Goal: Task Accomplishment & Management: Manage account settings

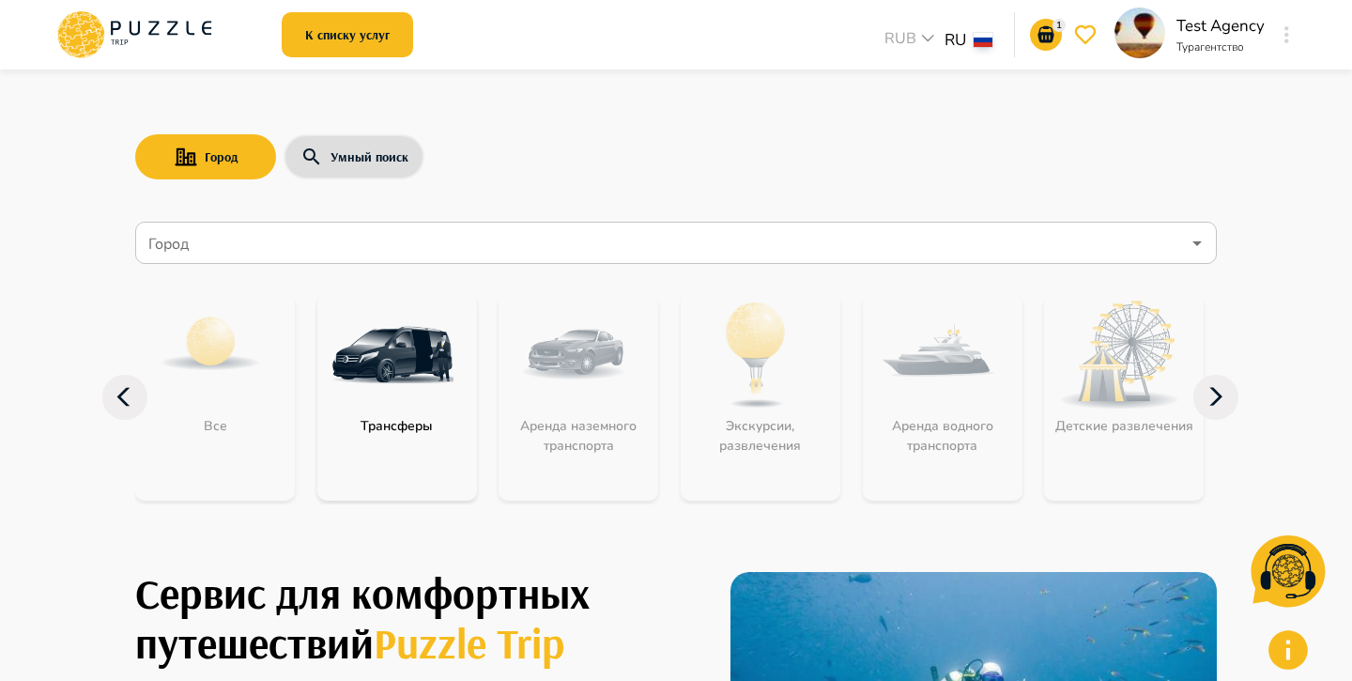
click at [1289, 44] on button "button" at bounding box center [1287, 35] width 14 height 26
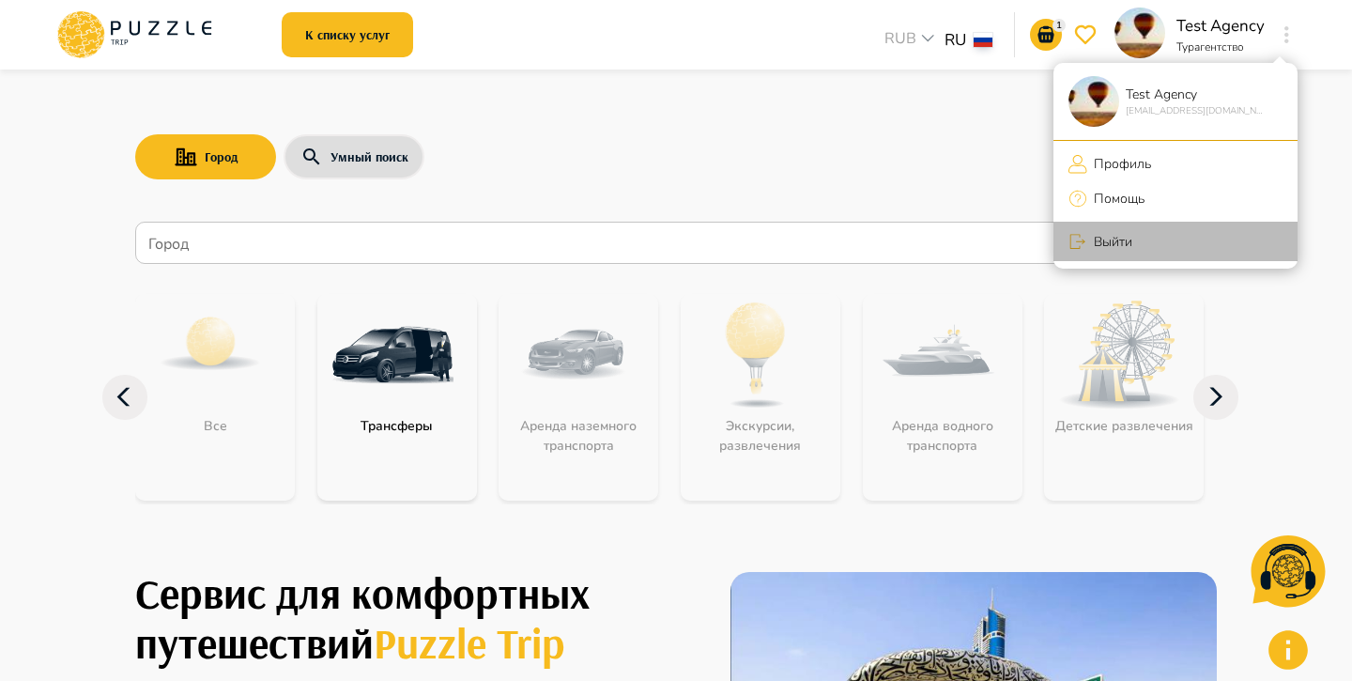
click at [1129, 244] on p "Выйти" at bounding box center [1109, 242] width 45 height 20
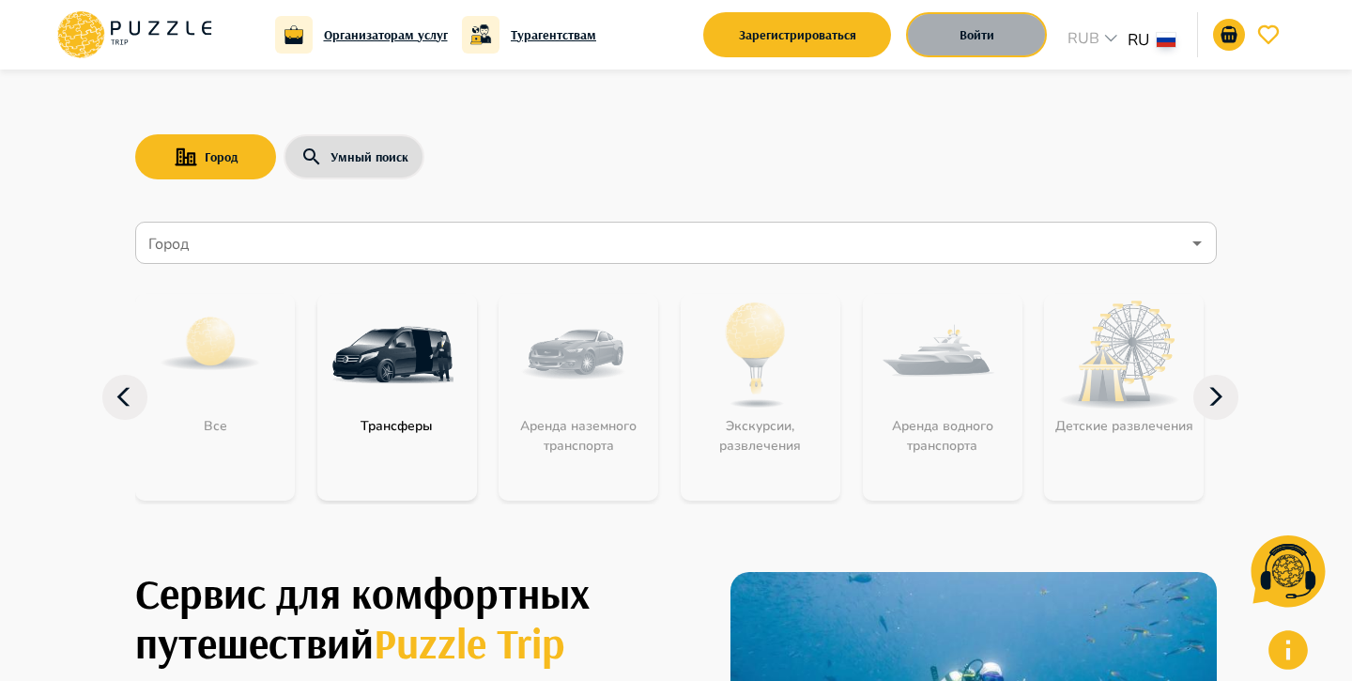
click at [1019, 32] on button "Войти" at bounding box center [976, 34] width 141 height 45
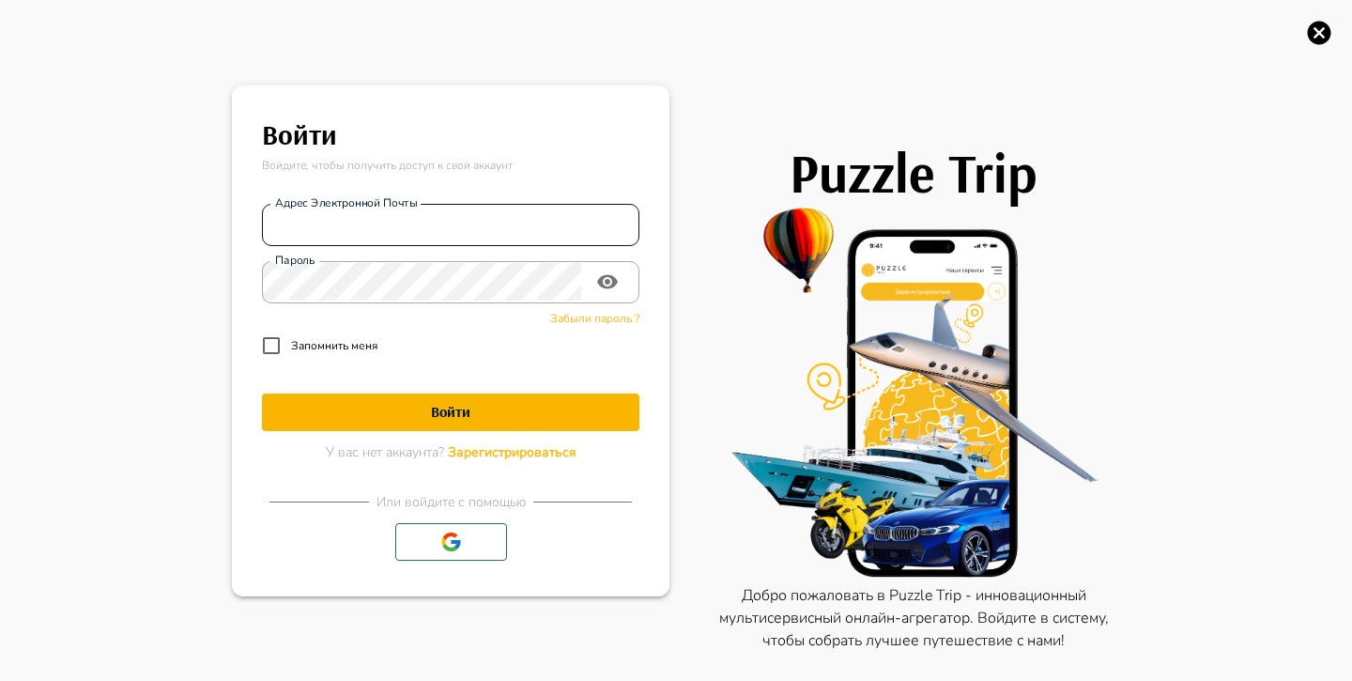
click at [517, 219] on input "Адрес электронной почты" at bounding box center [450, 225] width 377 height 38
type input "*"
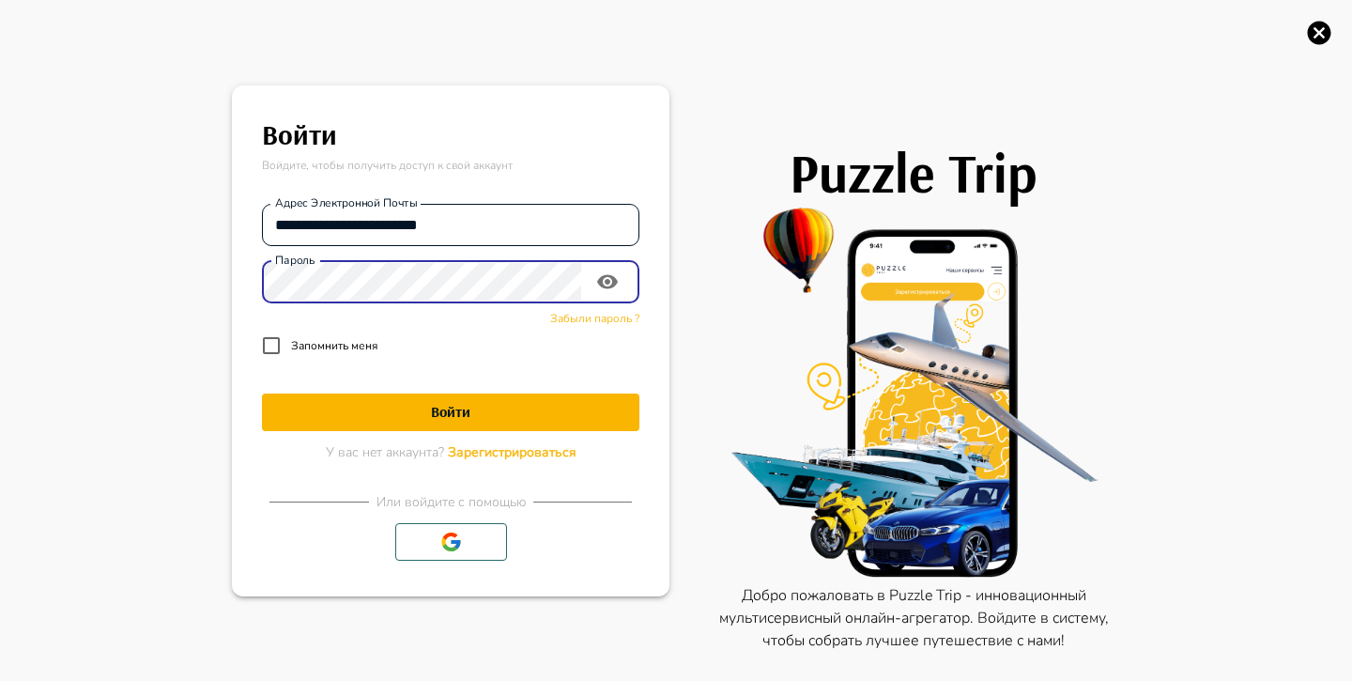
click at [262, 393] on button "Войти" at bounding box center [450, 412] width 377 height 38
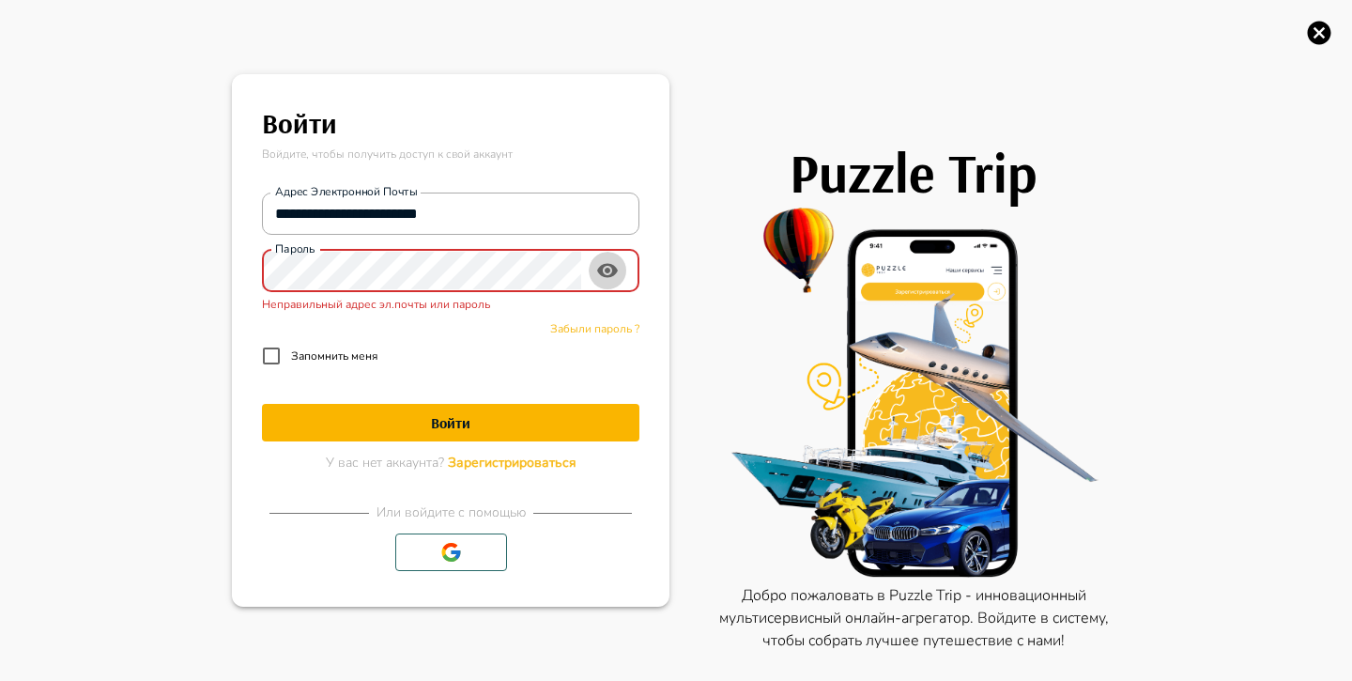
click at [608, 273] on icon "toggle password visibility" at bounding box center [607, 270] width 23 height 23
click at [609, 274] on icon "toggle password visibility" at bounding box center [607, 270] width 23 height 23
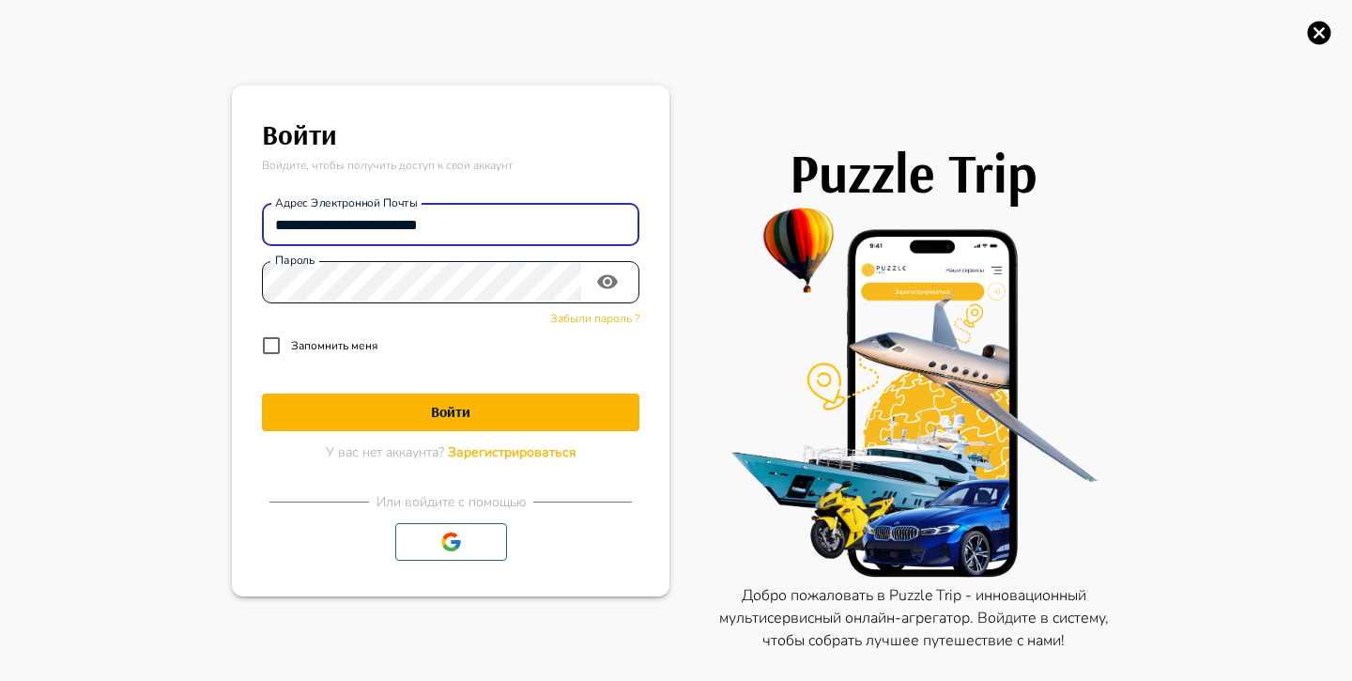
drag, startPoint x: 490, startPoint y: 221, endPoint x: 254, endPoint y: 206, distance: 237.1
click at [254, 208] on main "**********" at bounding box center [450, 341] width 423 height 496
paste input "email"
type input "**********"
click at [492, 408] on h1 "Войти" at bounding box center [450, 412] width 377 height 18
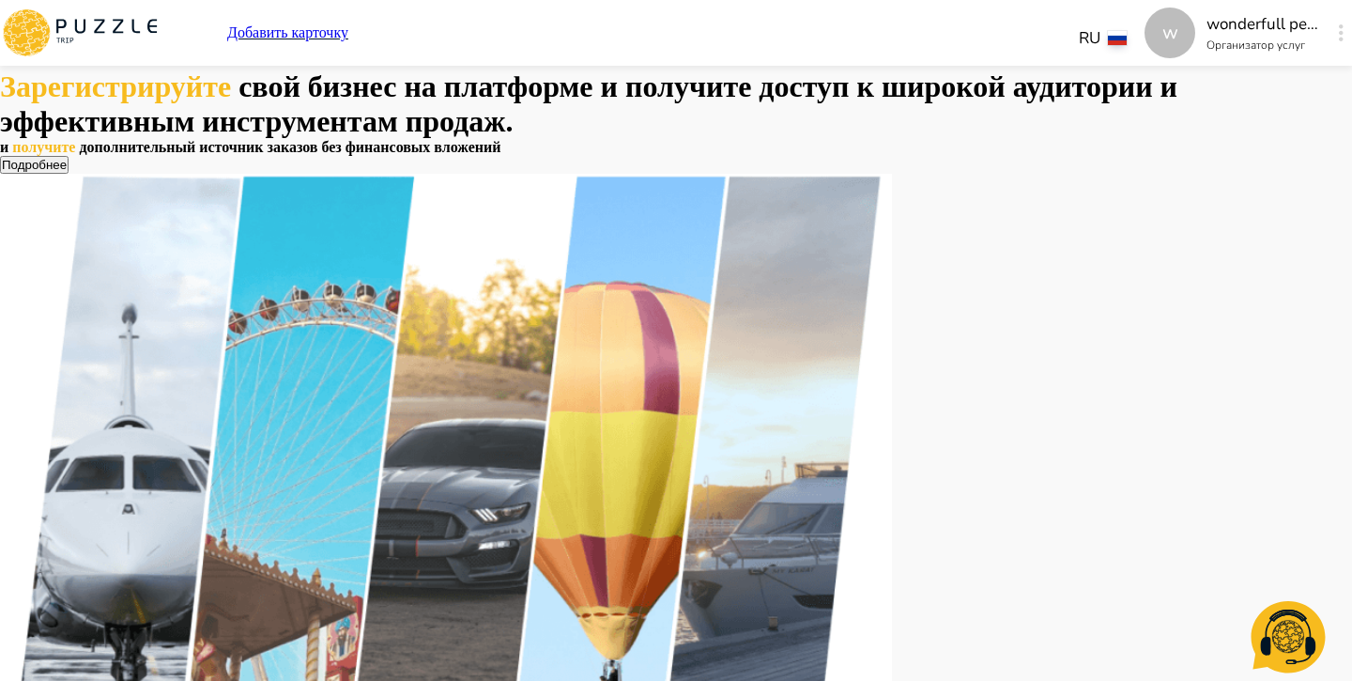
click at [1339, 28] on icon "button" at bounding box center [1341, 32] width 5 height 17
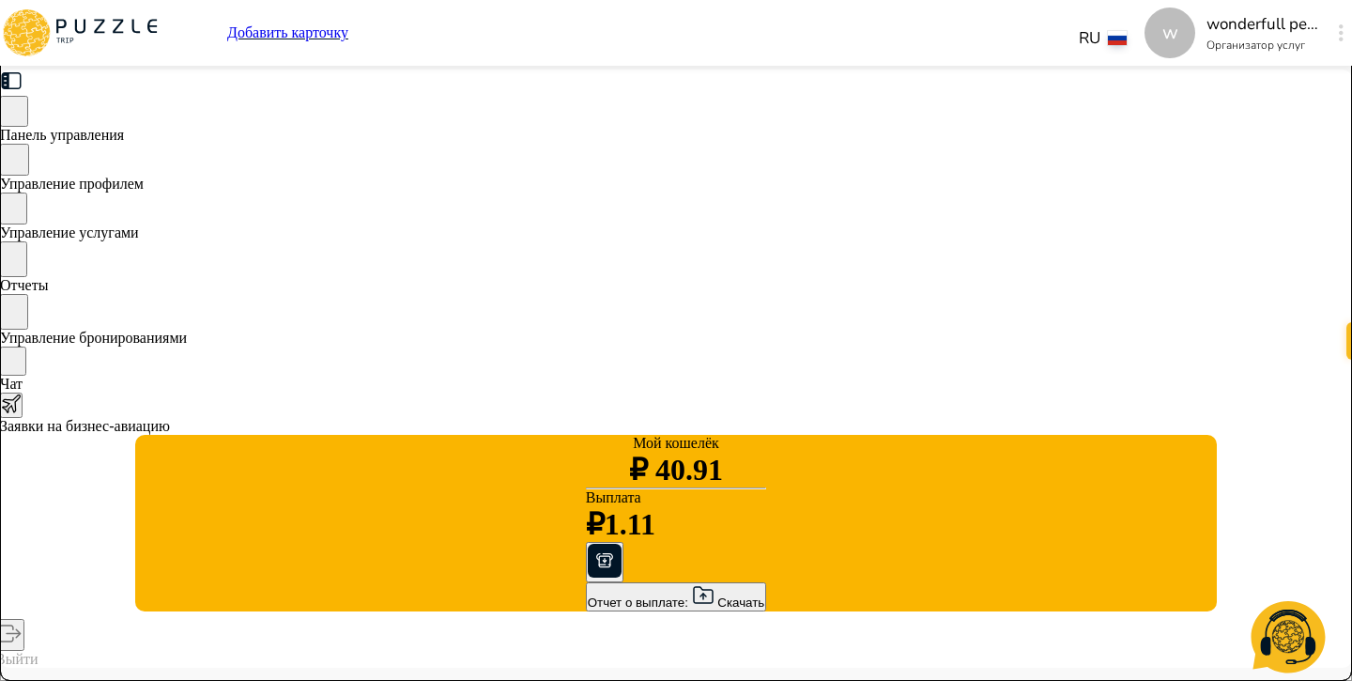
scroll to position [58, 0]
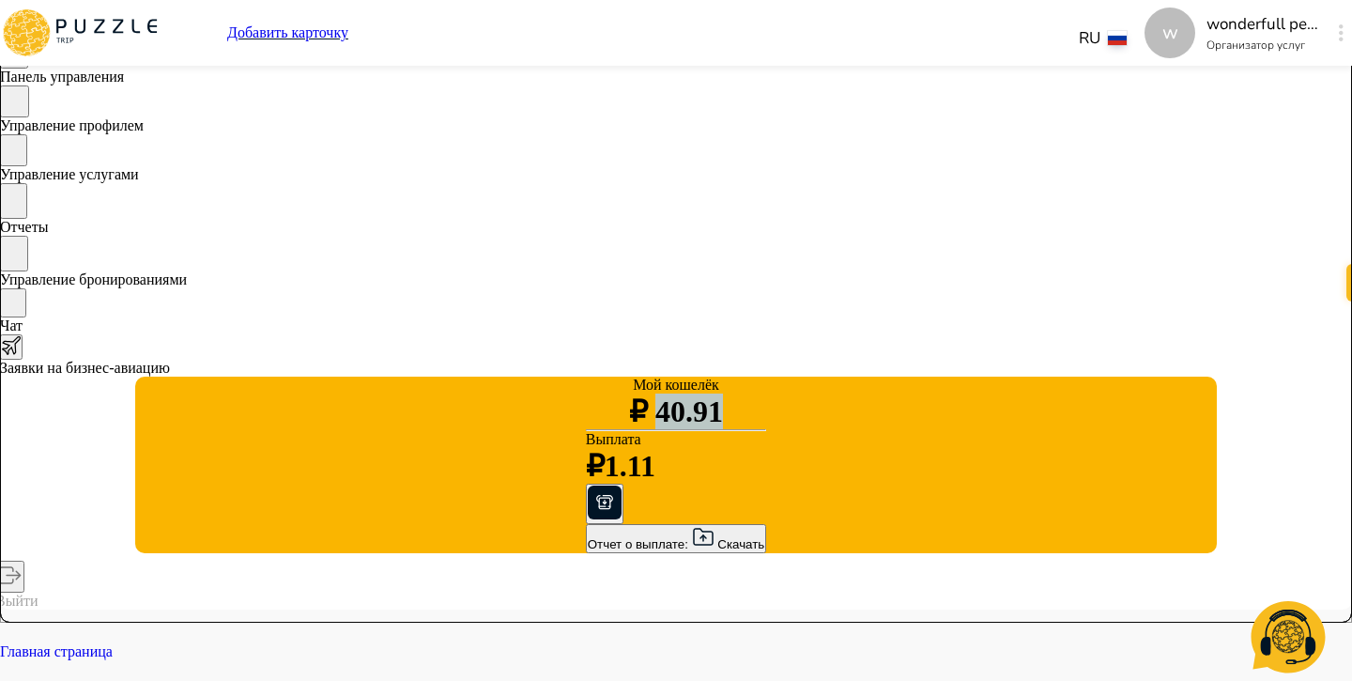
drag, startPoint x: 262, startPoint y: 479, endPoint x: 315, endPoint y: 475, distance: 52.7
click at [319, 477] on div "Мой кошелёк ₽ 40.91 Выплата ₽1.11 Отчет о выплате: Скачать" at bounding box center [676, 465] width 1082 height 177
click at [309, 479] on div "Мой кошелёк ₽ 40.91 Выплата ₽1.11 Отчет о выплате: Скачать" at bounding box center [676, 465] width 1082 height 177
drag, startPoint x: 309, startPoint y: 479, endPoint x: 244, endPoint y: 480, distance: 64.8
click at [244, 480] on div "Мой кошелёк ₽ 40.91 Выплата ₽1.11 Отчет о выплате: Скачать" at bounding box center [676, 465] width 1082 height 177
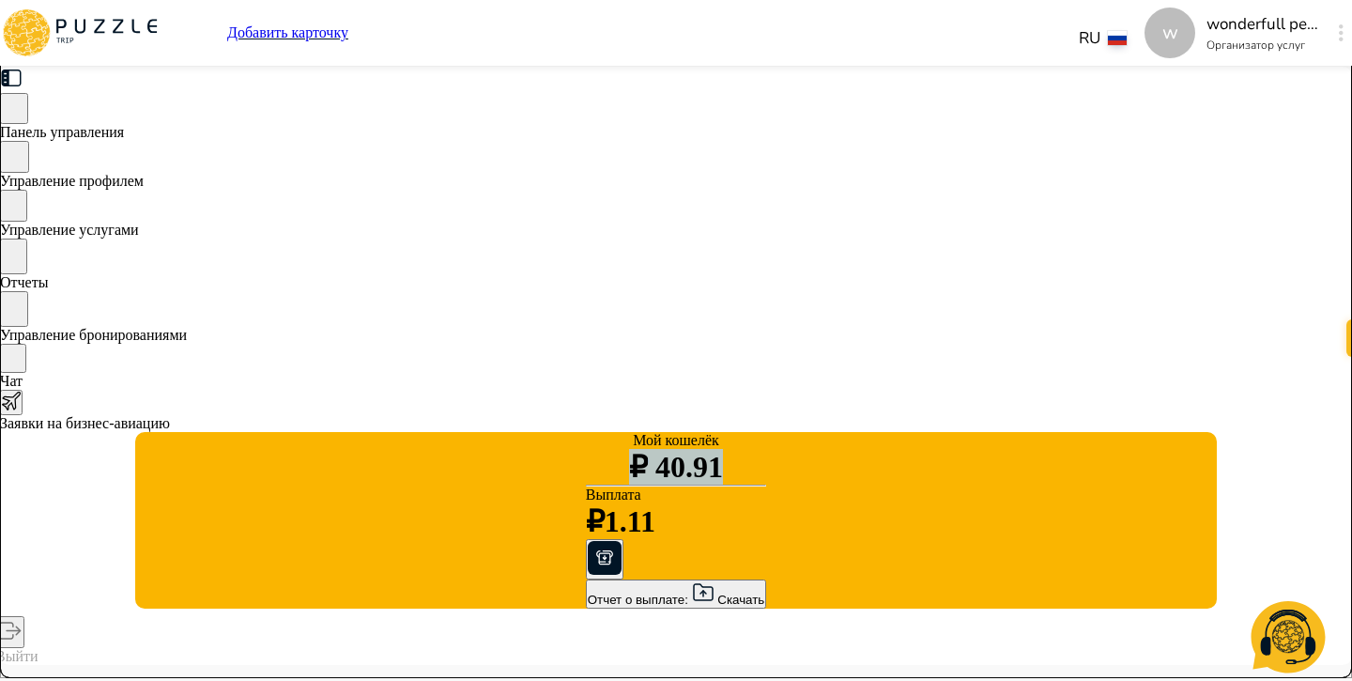
scroll to position [0, 0]
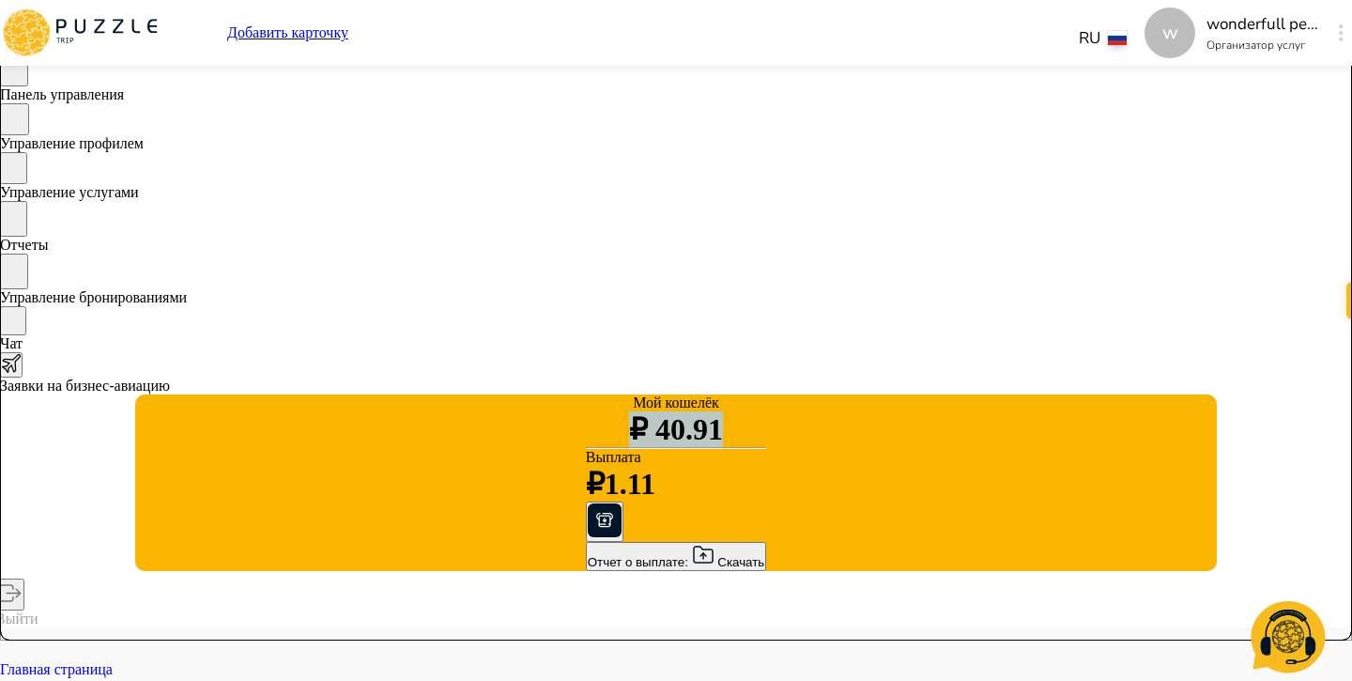
scroll to position [70, 0]
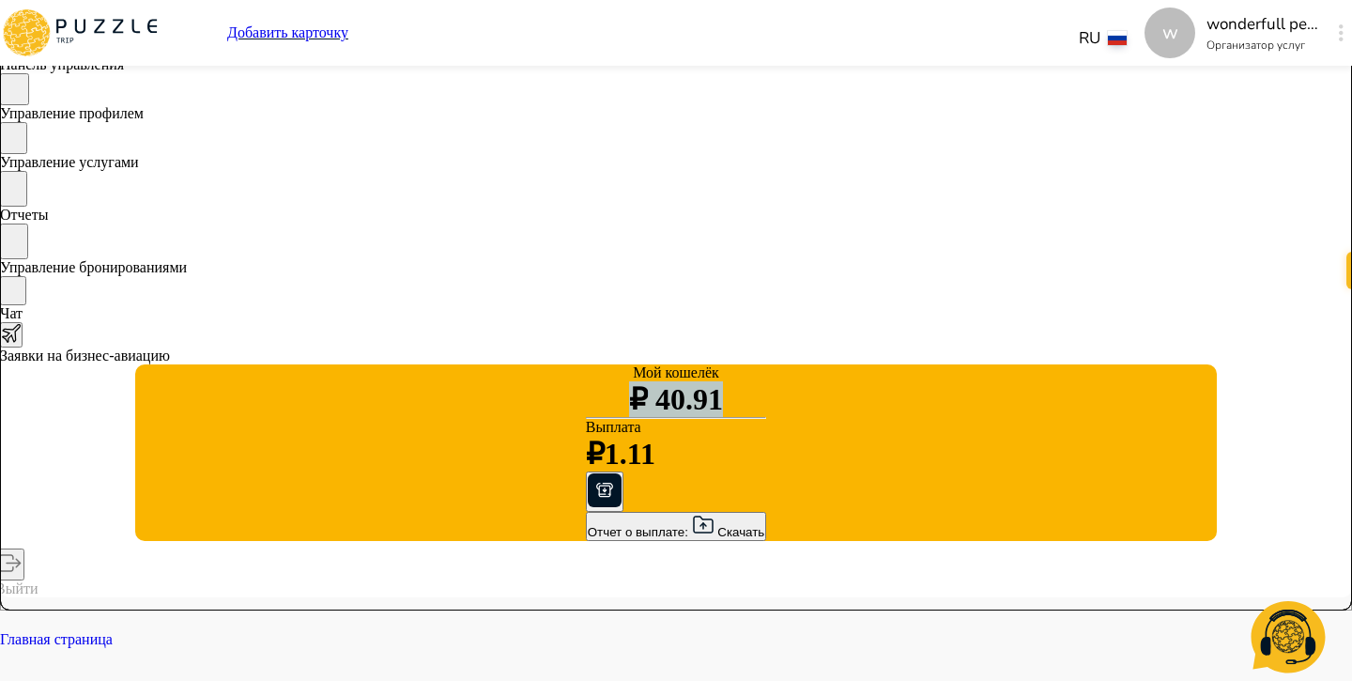
drag, startPoint x: 829, startPoint y: 486, endPoint x: 885, endPoint y: 485, distance: 56.3
click at [586, 436] on p "Выплата" at bounding box center [676, 427] width 181 height 17
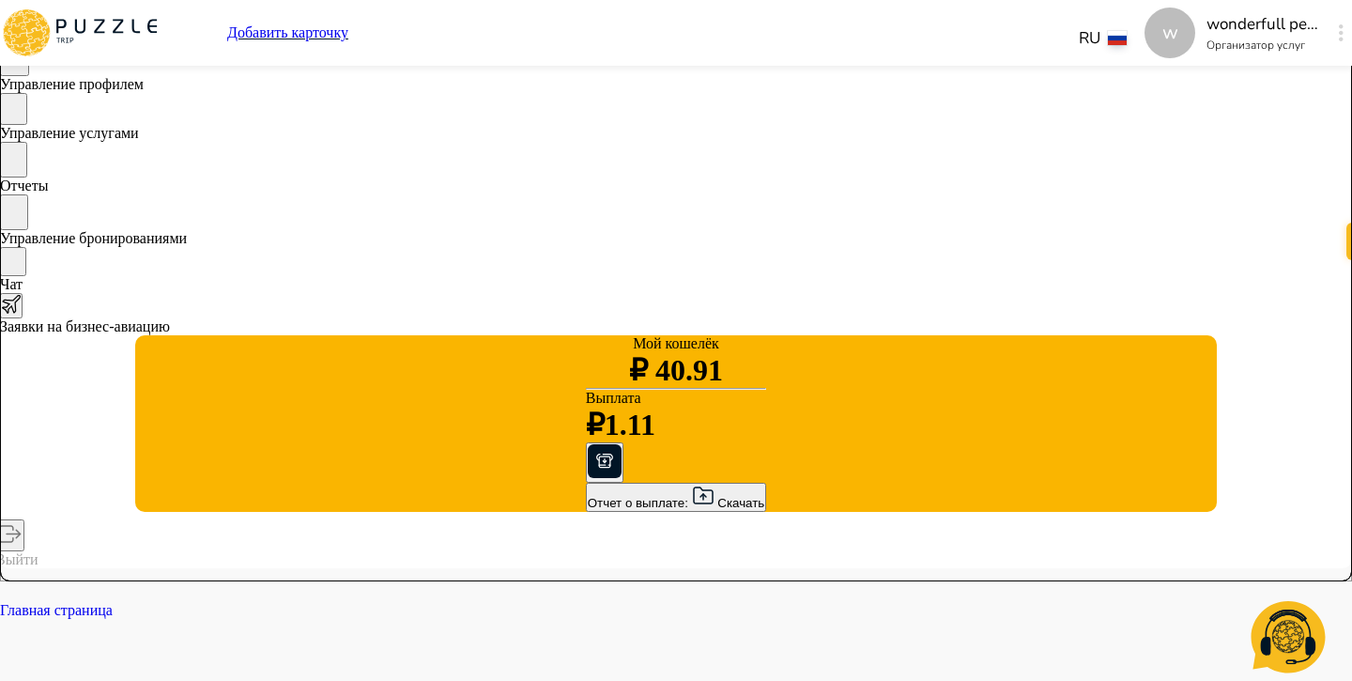
scroll to position [101, 0]
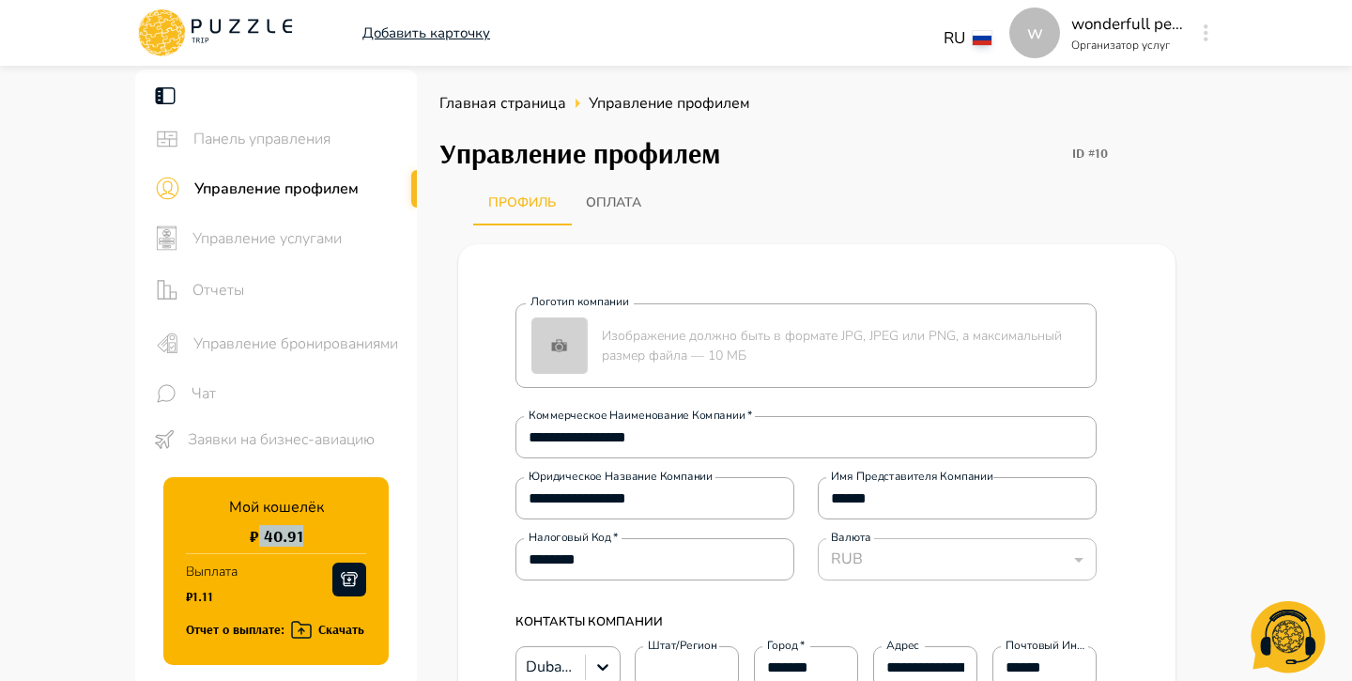
drag, startPoint x: 259, startPoint y: 539, endPoint x: 302, endPoint y: 536, distance: 43.3
click at [305, 536] on div "Мой кошелёк ₽ 40.91 Выплата ₽1.11 Отчет о выплате: Скачать" at bounding box center [275, 571] width 225 height 188
click at [1210, 34] on button "button" at bounding box center [1206, 33] width 14 height 26
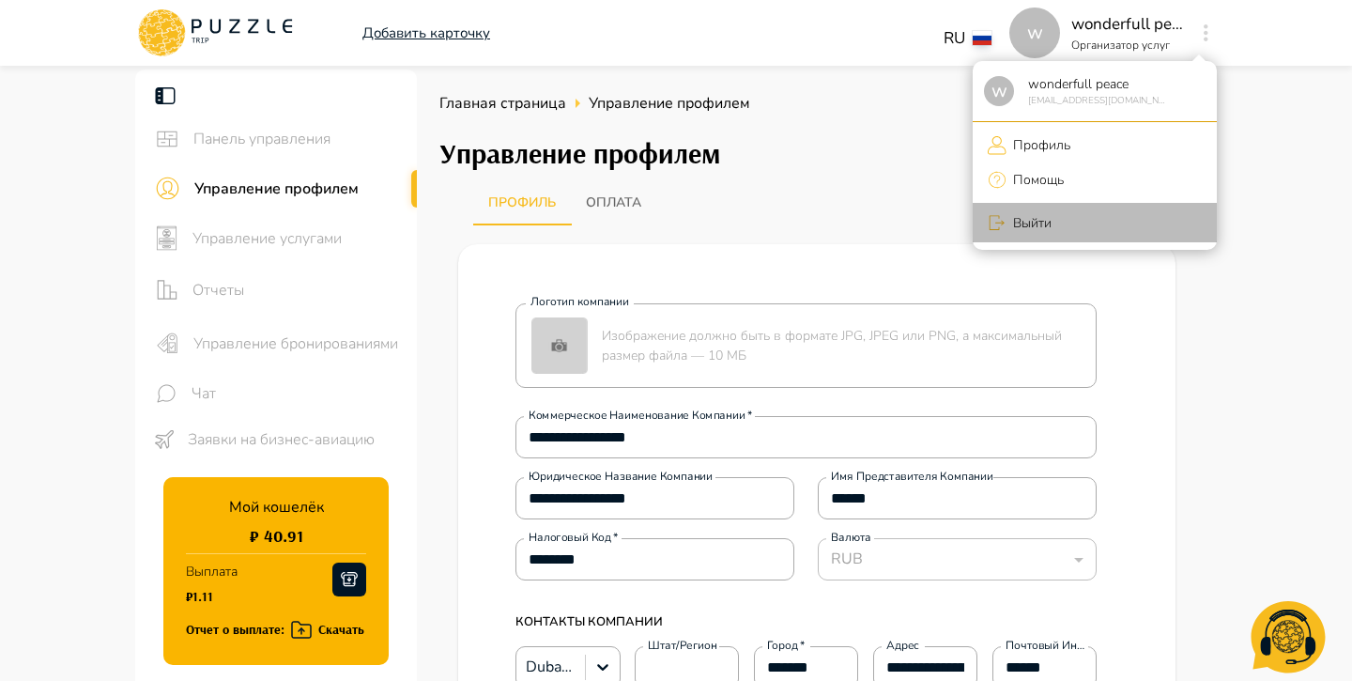
click at [1043, 224] on p "Выйти" at bounding box center [1029, 223] width 45 height 20
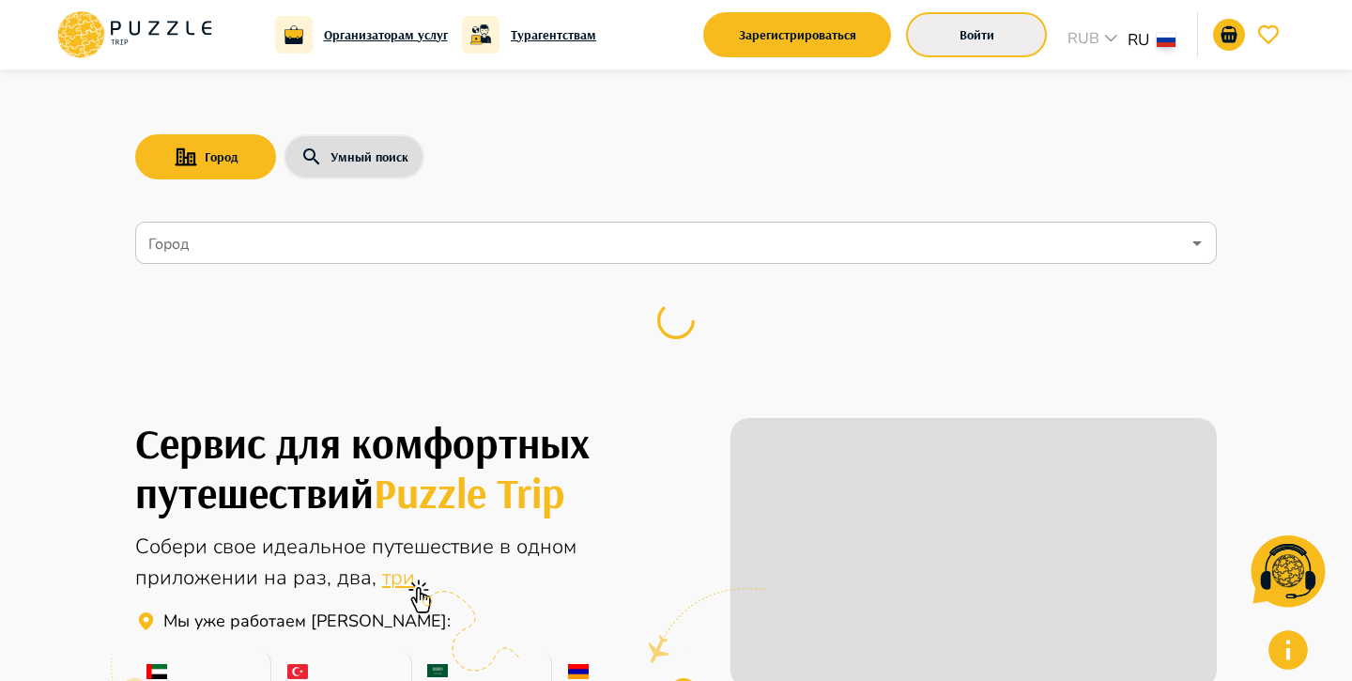
click at [937, 22] on button "Войти" at bounding box center [976, 34] width 141 height 45
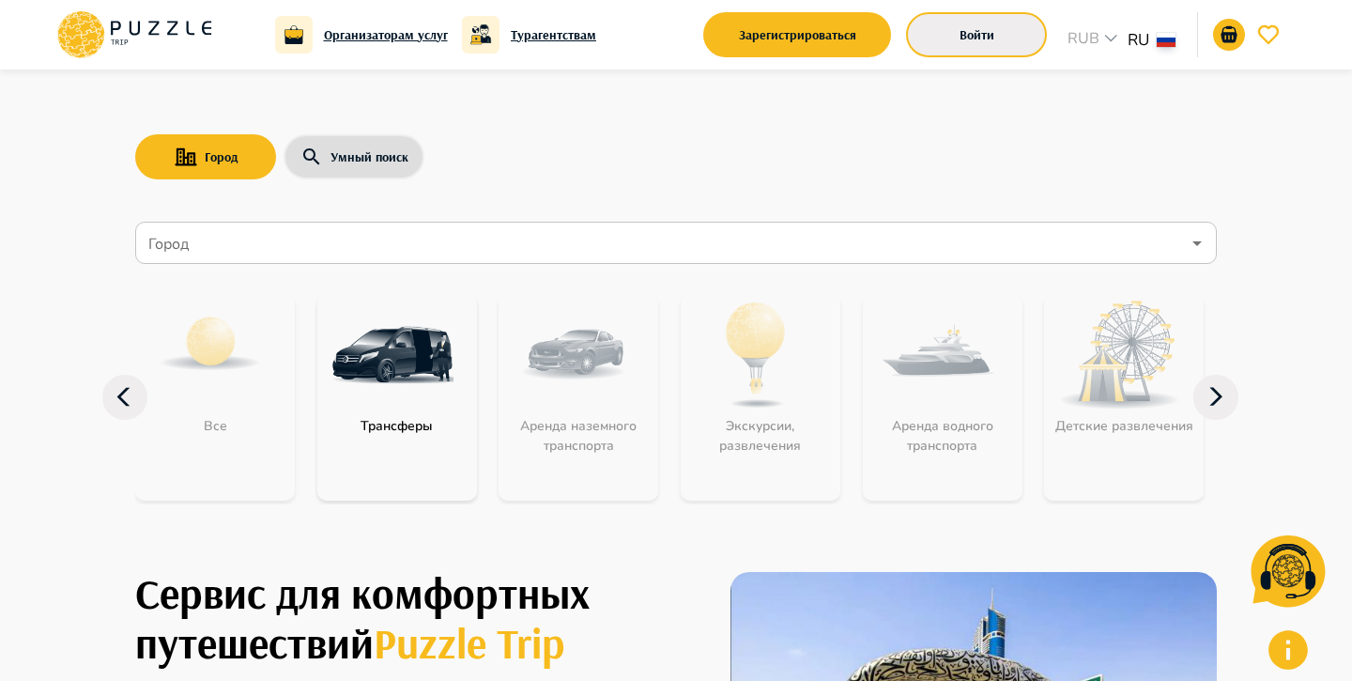
click at [931, 41] on button "Войти" at bounding box center [976, 34] width 141 height 45
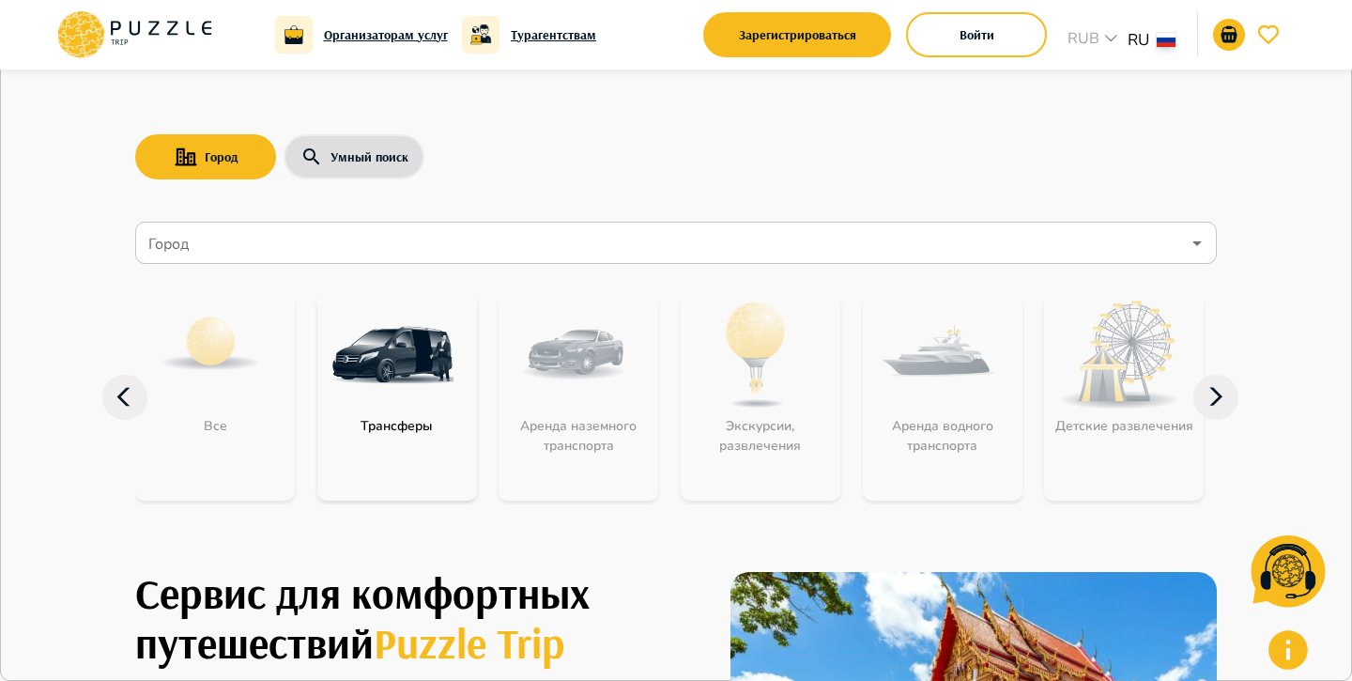
type input "**********"
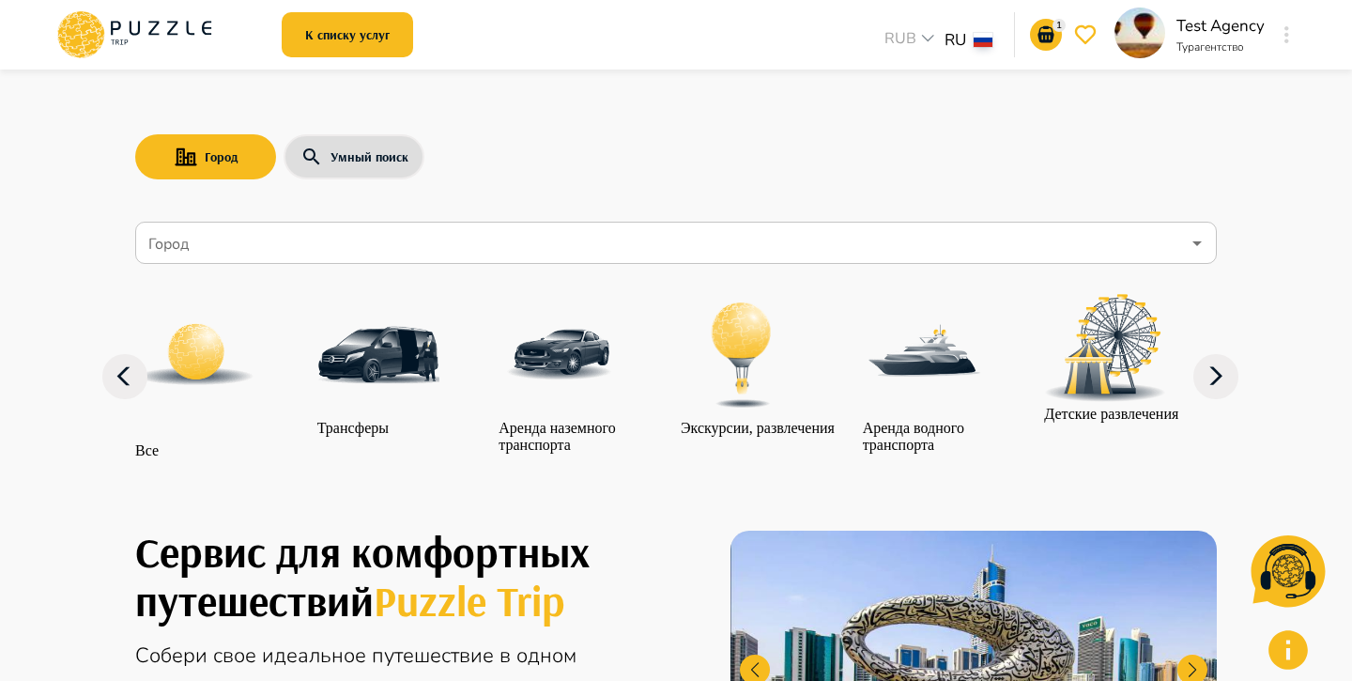
click at [1288, 36] on icon "button" at bounding box center [1287, 34] width 5 height 17
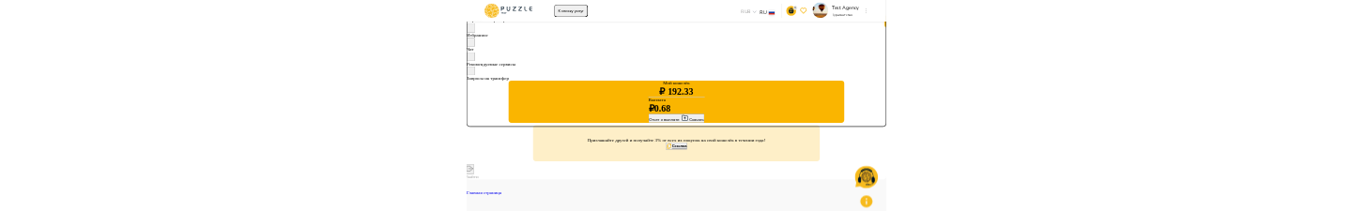
scroll to position [281, 0]
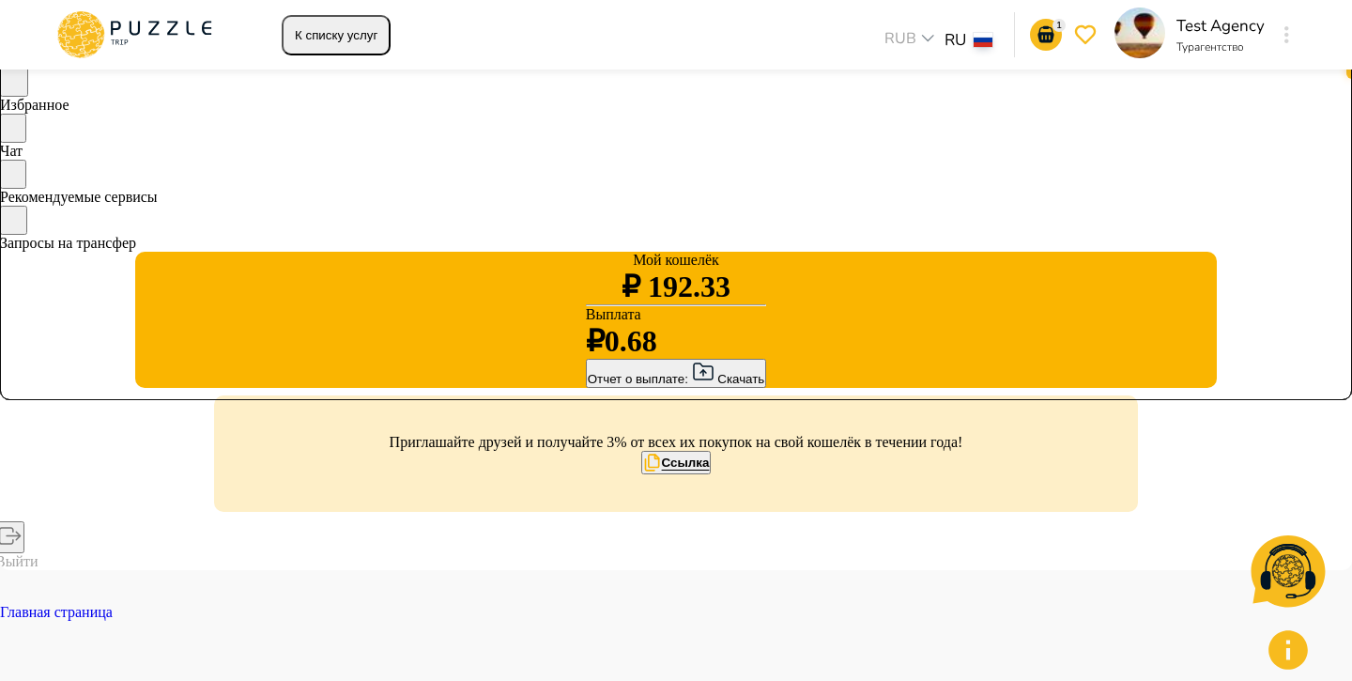
click at [588, 386] on div "Отчет о выплате: Скачать" at bounding box center [676, 373] width 177 height 25
click at [692, 383] on icon "button" at bounding box center [703, 372] width 23 height 23
drag, startPoint x: 233, startPoint y: 434, endPoint x: 148, endPoint y: 423, distance: 85.3
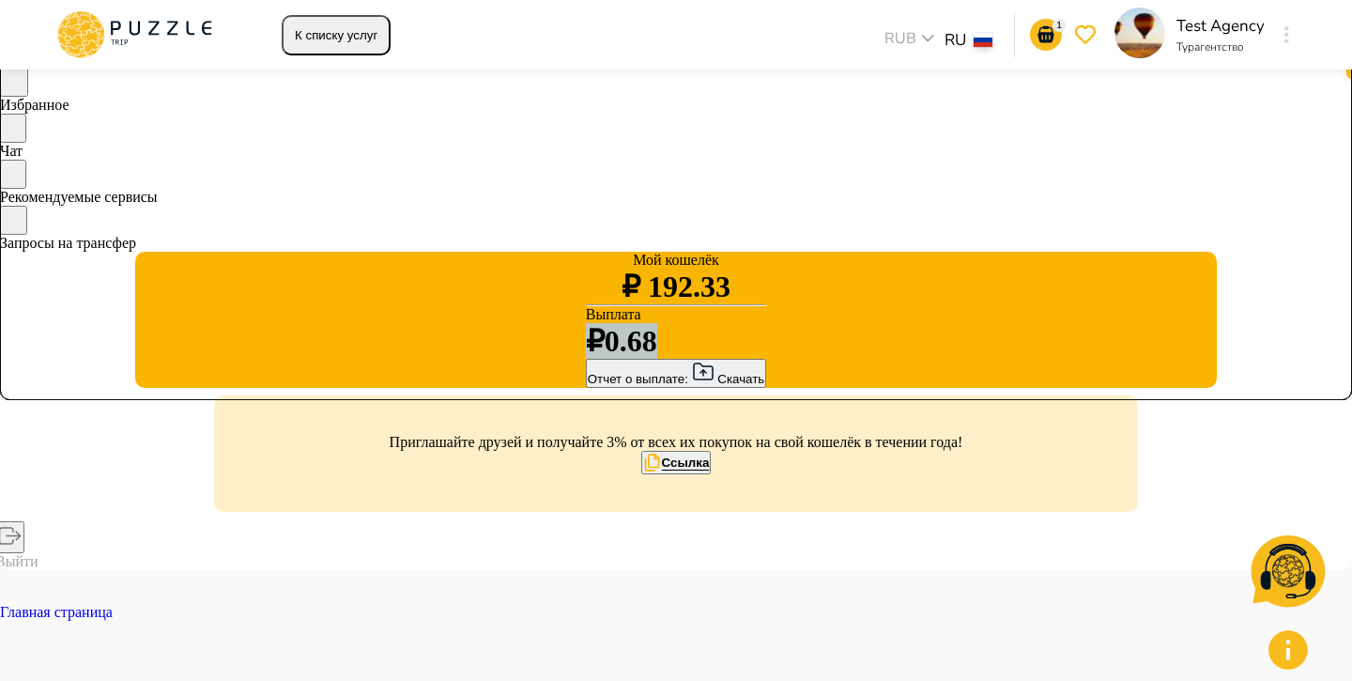
click at [148, 423] on ul "Мой кошелёк ₽ 192.33 Выплата ₽0.68 Отчет о выплате: Скачать Приглашайте друзей …" at bounding box center [676, 411] width 1352 height 318
drag, startPoint x: 233, startPoint y: 433, endPoint x: 161, endPoint y: 425, distance: 72.7
click at [161, 426] on ul "Мой кошелёк ₽ 192.33 Выплата ₽0.68 Отчет о выплате: Скачать Приглашайте друзей …" at bounding box center [676, 411] width 1352 height 318
click at [588, 386] on div "Отчет о выплате: Скачать" at bounding box center [676, 373] width 177 height 25
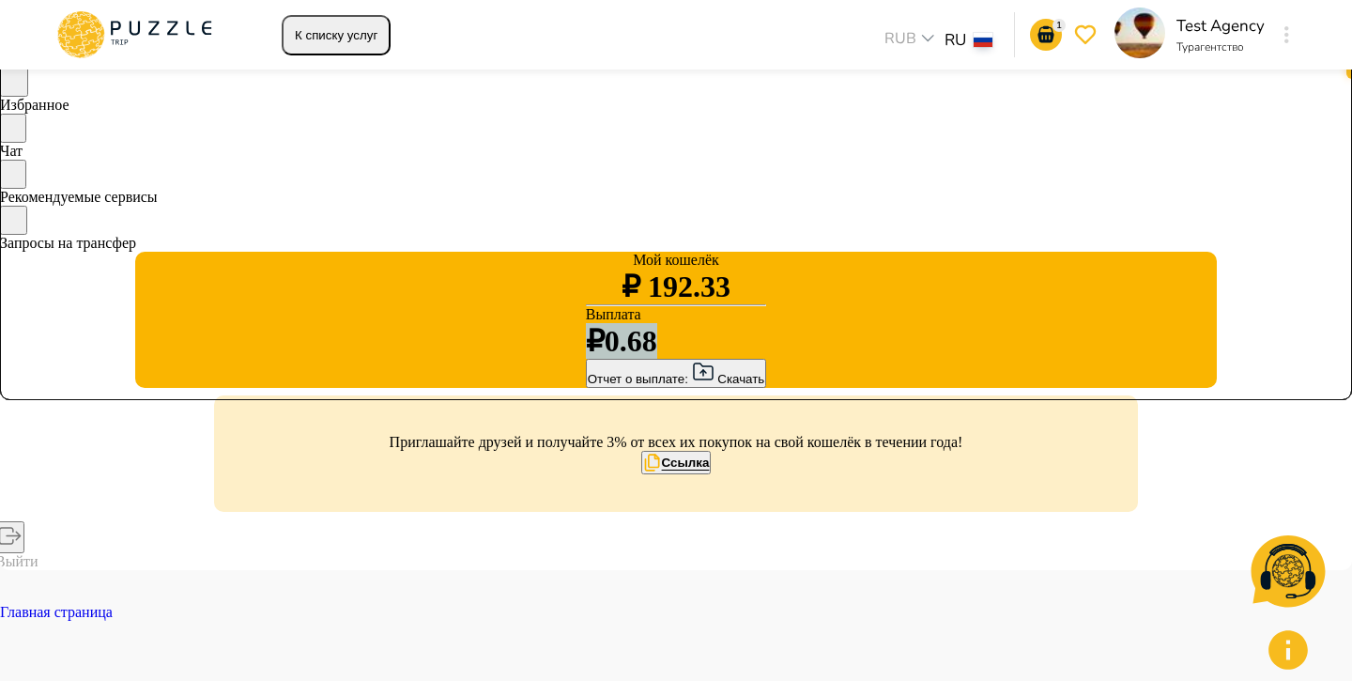
click at [588, 386] on div "Отчет о выплате: Скачать" at bounding box center [676, 373] width 177 height 25
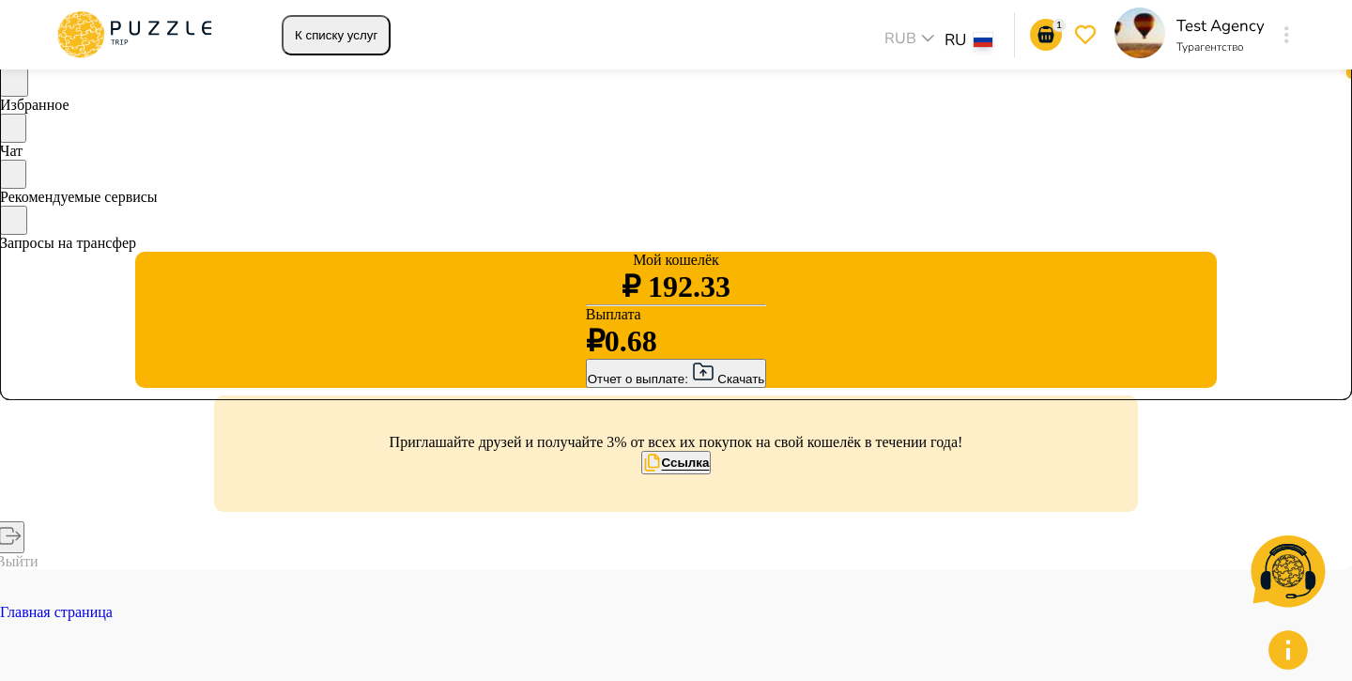
click at [407, 454] on ul "Мой кошелёк ₽ 192.33 Выплата ₽0.68 Отчет о выплате: Скачать Приглашайте друзей …" at bounding box center [676, 411] width 1352 height 318
click at [692, 383] on icon "button" at bounding box center [703, 372] width 23 height 23
click at [588, 386] on div "Отчет о выплате: Скачать" at bounding box center [676, 373] width 177 height 25
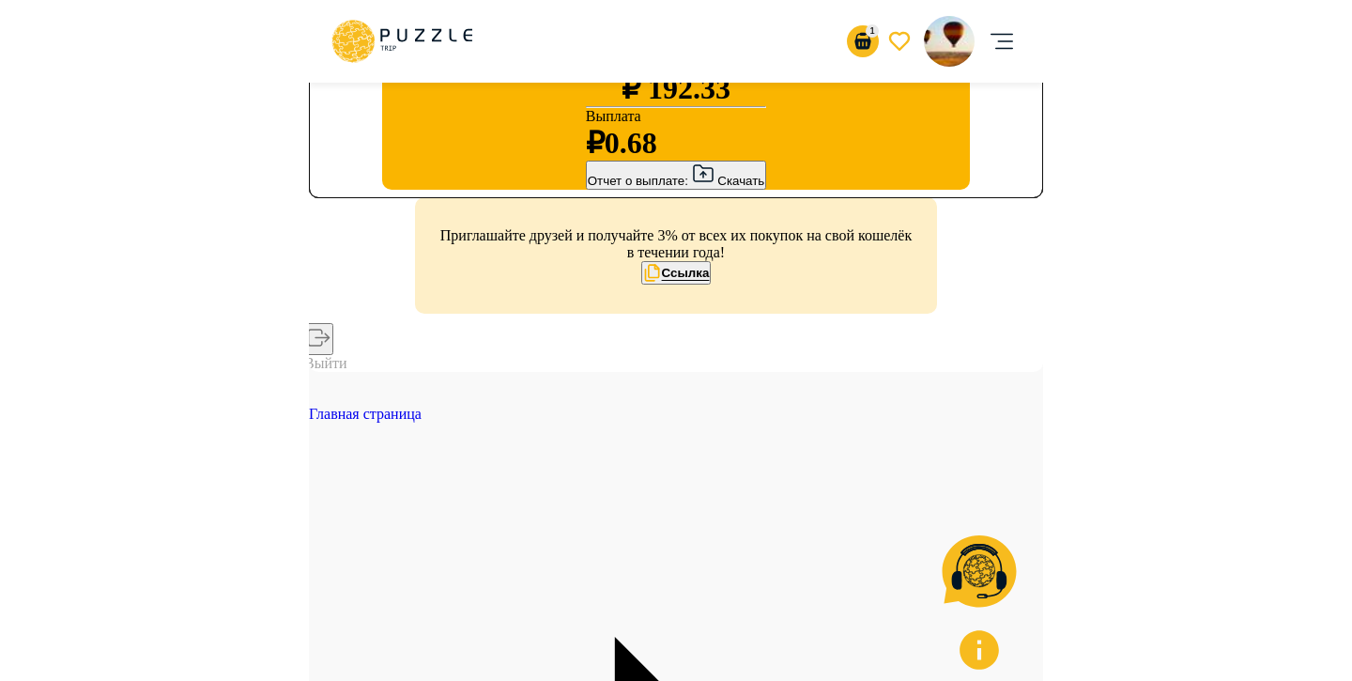
scroll to position [485, 0]
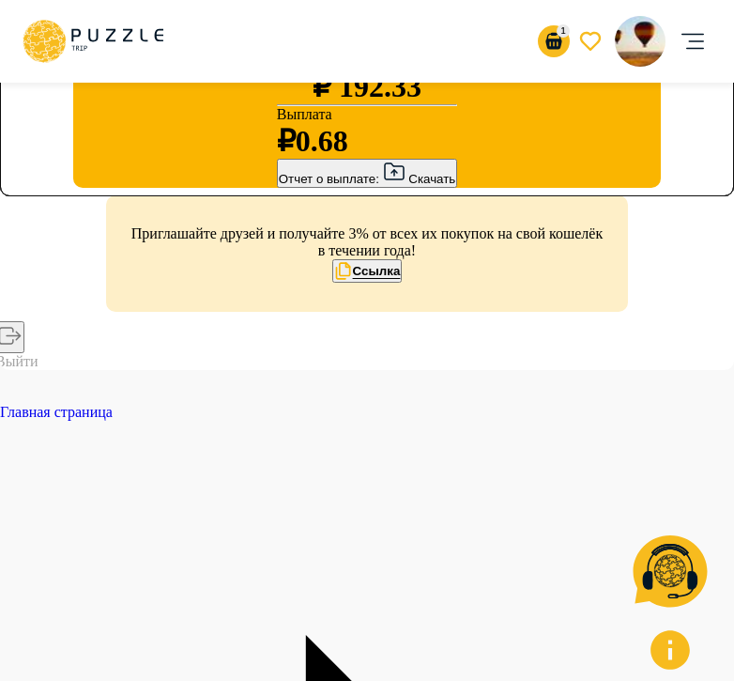
click at [279, 186] on div "Отчет о выплате: Скачать" at bounding box center [367, 173] width 177 height 25
drag, startPoint x: 115, startPoint y: 232, endPoint x: 59, endPoint y: 224, distance: 56.8
click at [73, 188] on div "Мой кошелёк ₽ 192.33 Выплата ₽0.68 Отчет о выплате: Скачать" at bounding box center [367, 120] width 588 height 136
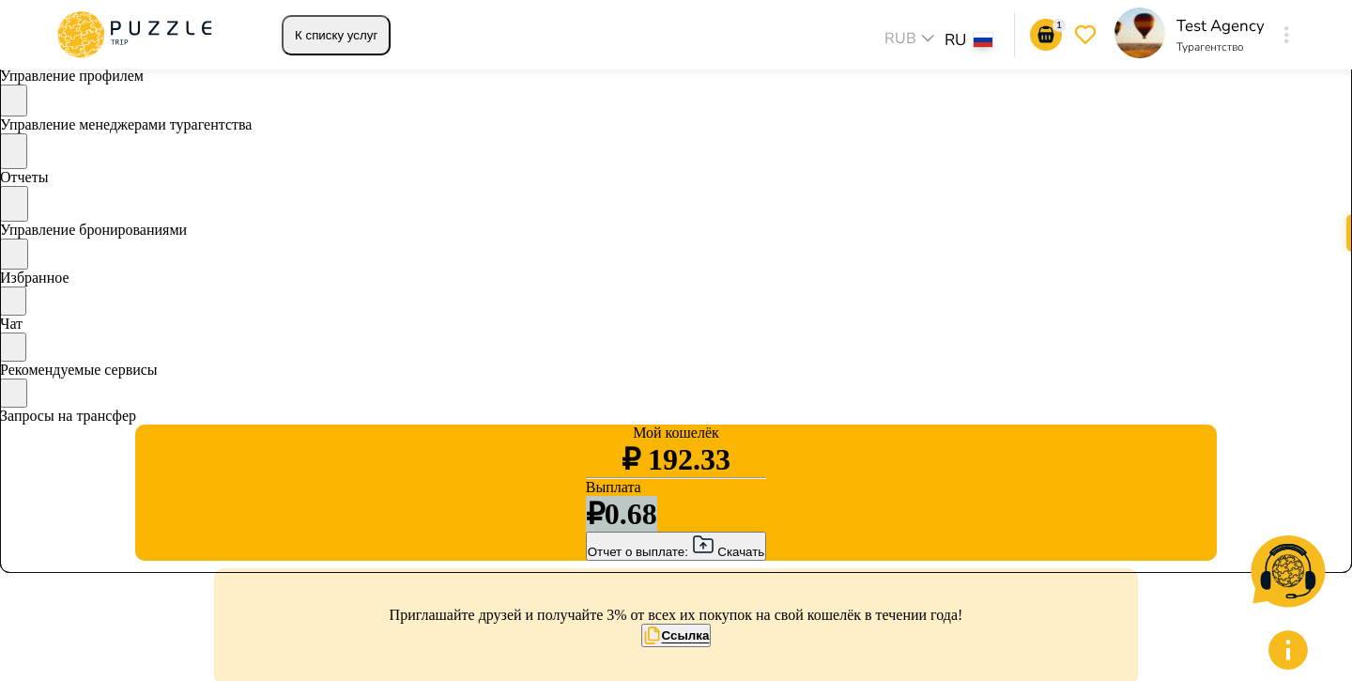
scroll to position [0, 0]
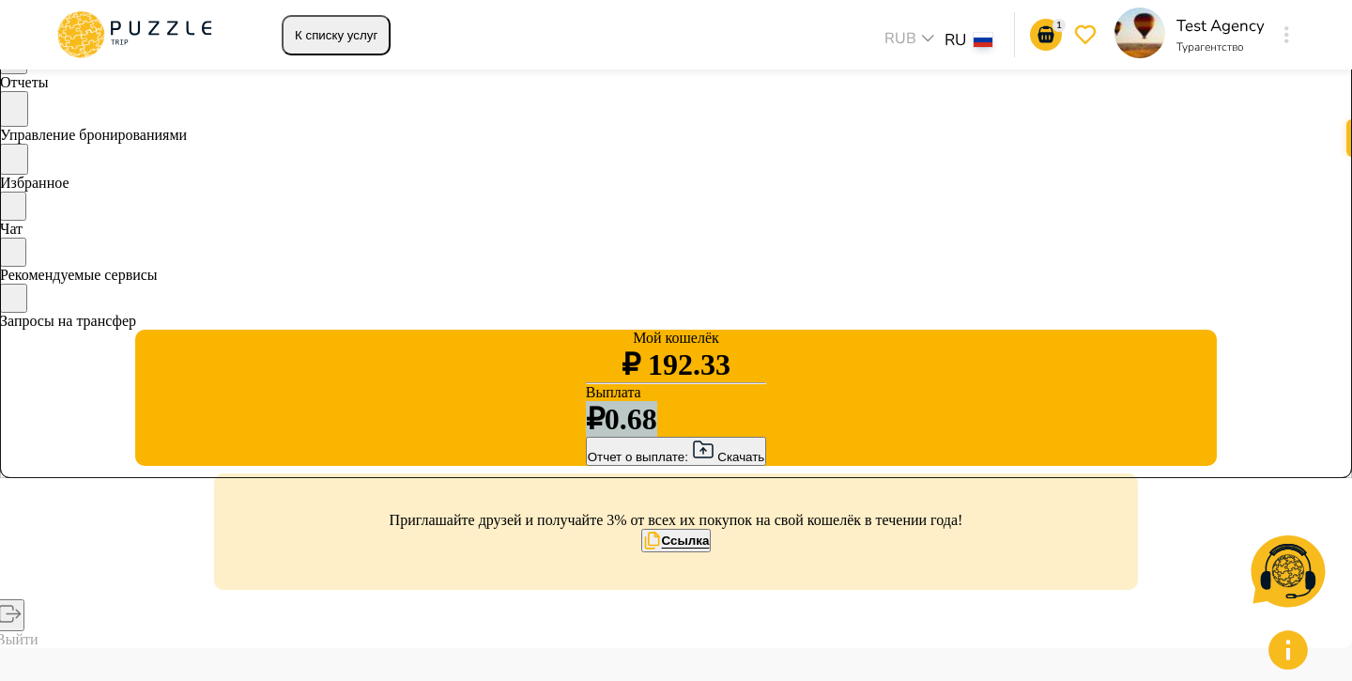
scroll to position [205, 0]
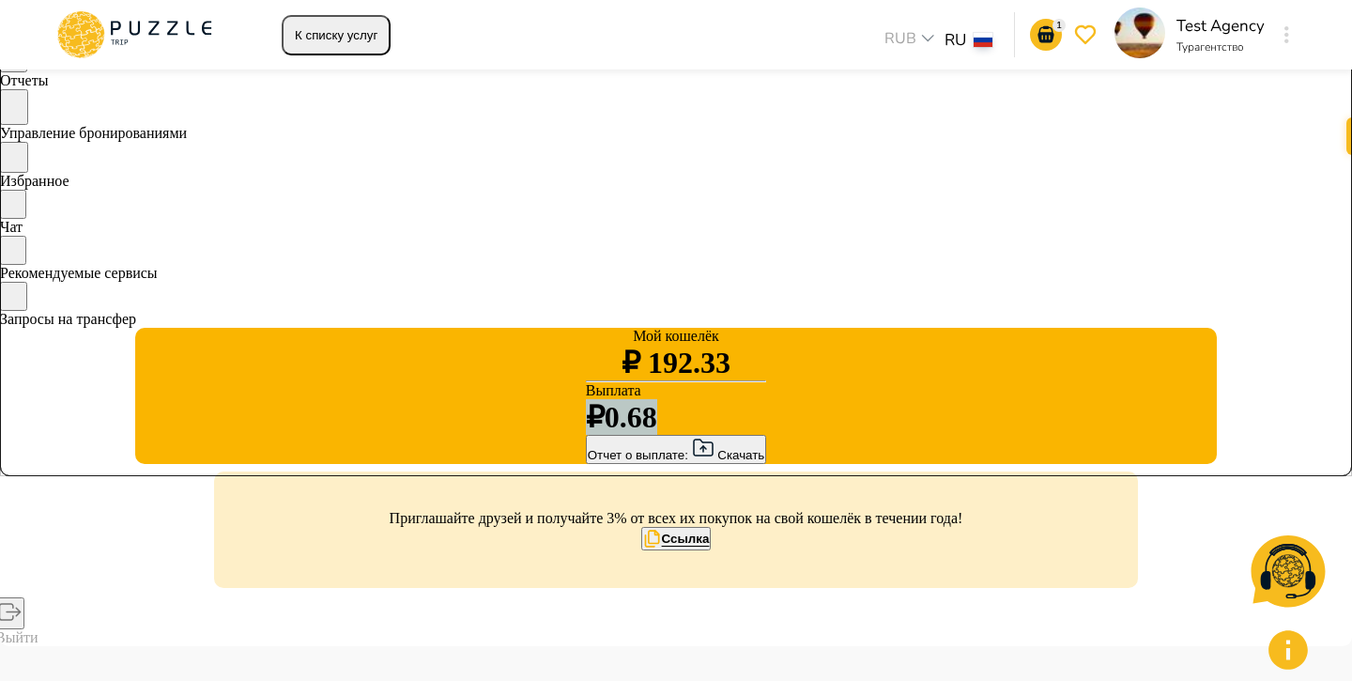
click at [588, 462] on div "Отчет о выплате: Скачать" at bounding box center [676, 449] width 177 height 25
